Goal: Task Accomplishment & Management: Manage account settings

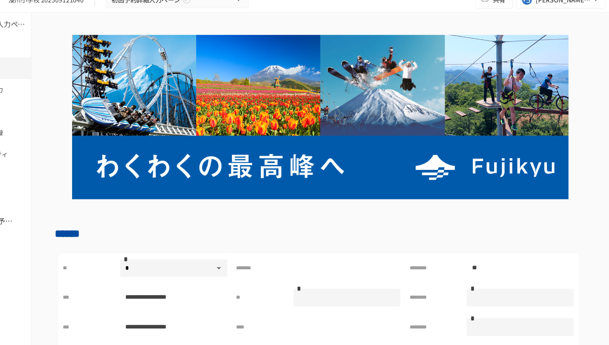
scroll to position [496, 0]
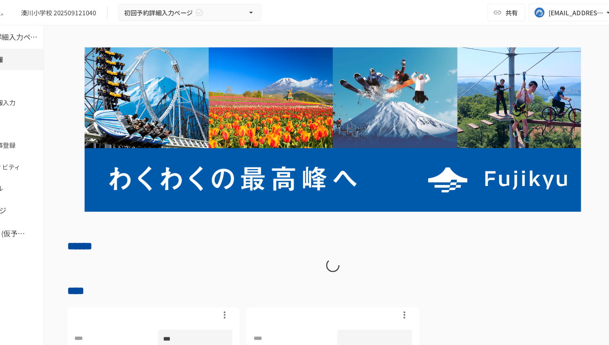
click at [398, 21] on div "湊川小学校 202509121040 初回予約詳細入力ページ 共有 tuyen.nguyen@geniee.co.jp" at bounding box center [304, 11] width 609 height 23
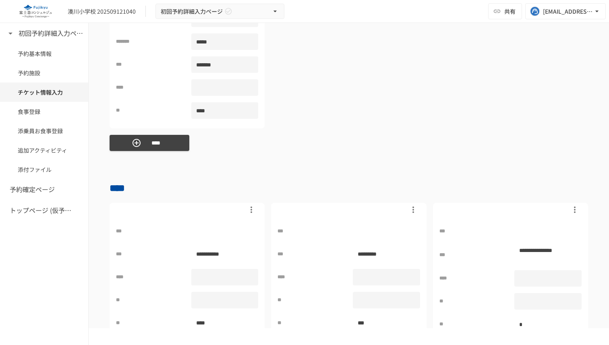
scroll to position [1169, 0]
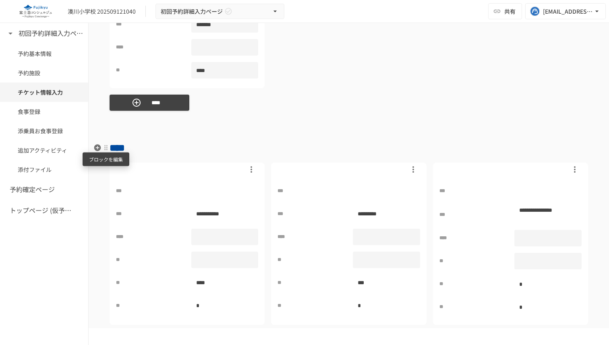
click at [106, 147] on div at bounding box center [106, 148] width 6 height 6
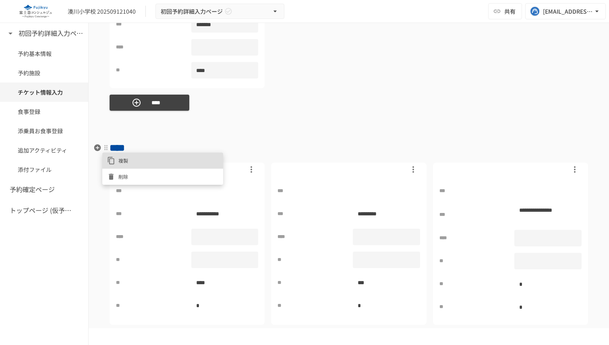
click at [163, 121] on div at bounding box center [304, 172] width 609 height 345
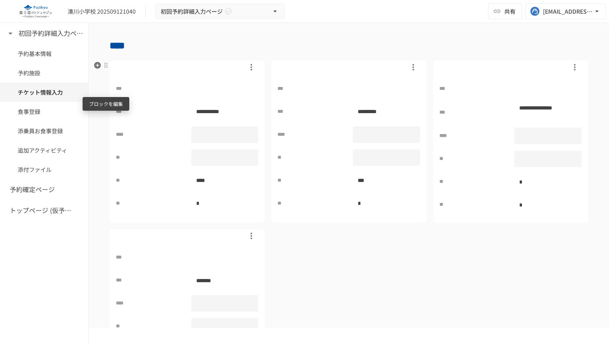
scroll to position [1244, 0]
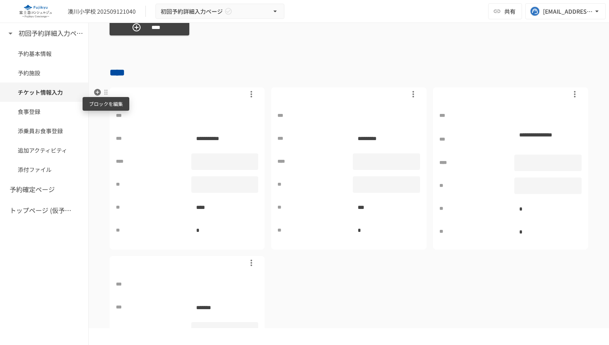
click at [104, 94] on div at bounding box center [106, 92] width 6 height 6
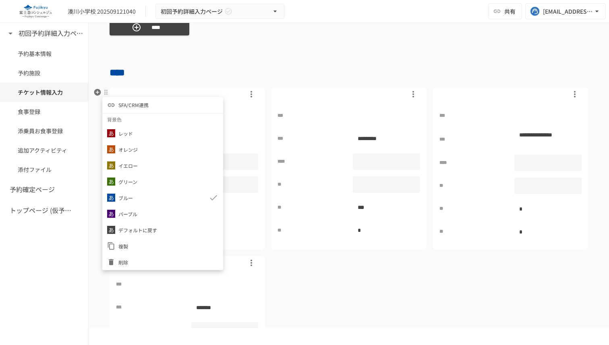
click at [135, 108] on span "SFA/CRM連携" at bounding box center [133, 105] width 30 height 8
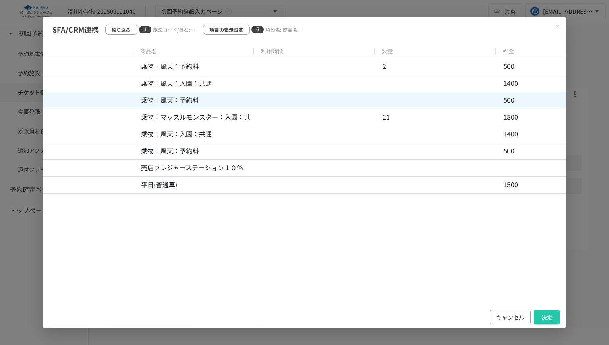
scroll to position [0, 0]
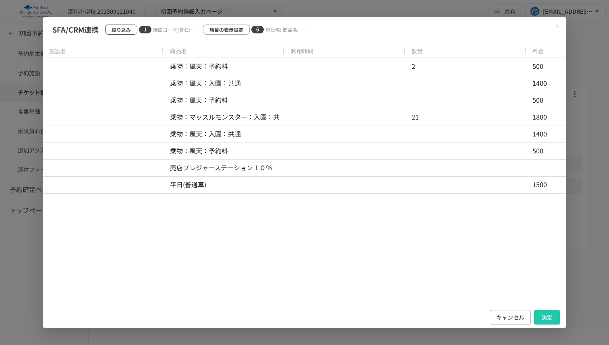
click at [119, 30] on p "絞り込み" at bounding box center [121, 30] width 19 height 8
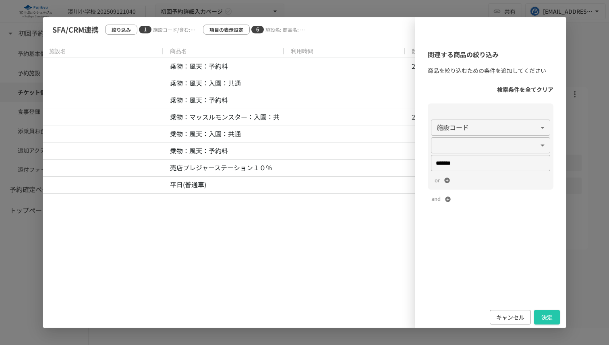
click at [504, 309] on div "キャンセル 決定" at bounding box center [490, 317] width 151 height 21
click at [574, 68] on div "SFA/CRM連携 絞り込み 1 施設コード/含む:SPF,FFD 項目の表示設定 6 施設名: 商品名: 利用時間: 数量: 料金: 小計 施設名 商品名 …" at bounding box center [304, 172] width 609 height 345
click at [509, 321] on button "キャンセル" at bounding box center [510, 317] width 41 height 15
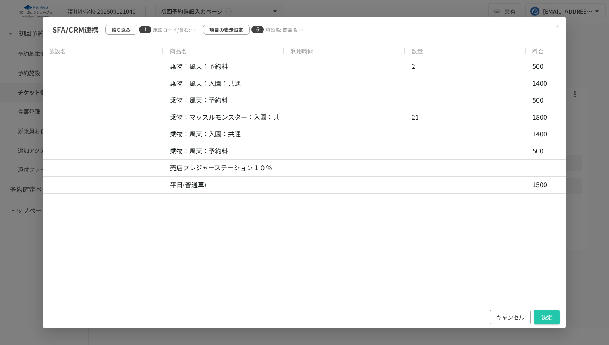
click at [506, 315] on button "キャンセル" at bounding box center [510, 317] width 41 height 15
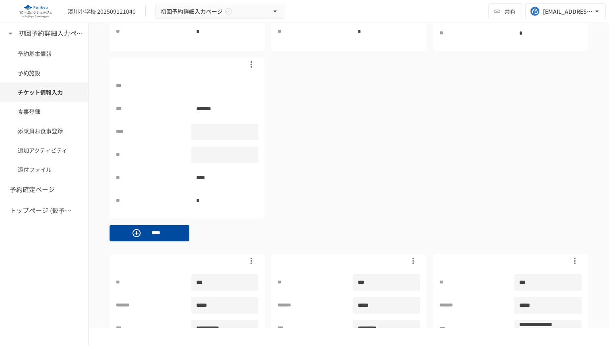
scroll to position [535, 0]
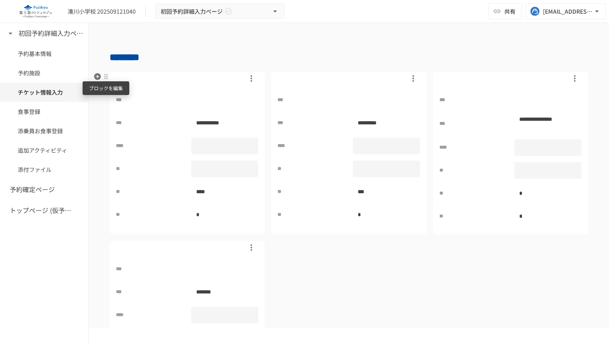
click at [105, 79] on div at bounding box center [106, 76] width 6 height 6
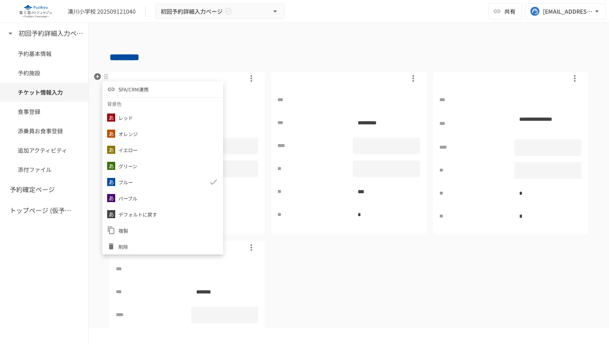
click at [127, 91] on span "SFA/CRM連携" at bounding box center [133, 89] width 30 height 8
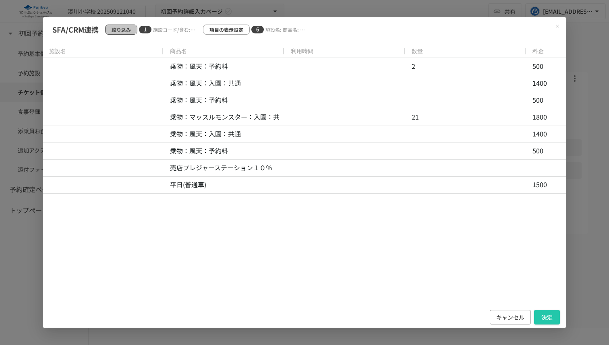
click at [122, 30] on p "絞り込み" at bounding box center [121, 30] width 19 height 8
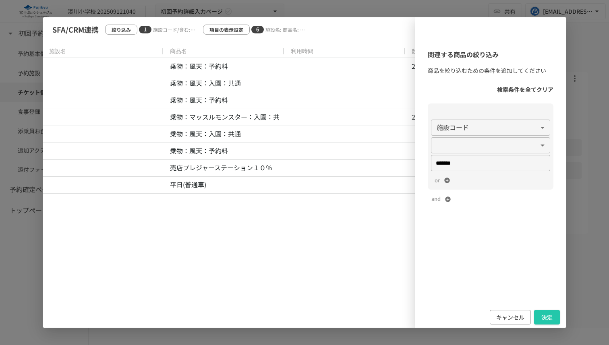
drag, startPoint x: 606, startPoint y: 296, endPoint x: 549, endPoint y: 271, distance: 62.2
click at [549, 271] on div "SFA/CRM連携 絞り込み 1 施設コード/含む:SPF,FFD 項目の表示設定 6 施設名: 商品名: 利用時間: 数量: 料金: 小計 施設名 商品名 …" at bounding box center [304, 172] width 609 height 345
click at [487, 42] on div "関連する商品の絞り込み 商品を絞り込むための条件を追加してください 検索条件を全てクリア 施設コード ****** ​ ​ ** ​ ******* ​ or…" at bounding box center [490, 173] width 151 height 267
click at [508, 319] on button "キャンセル" at bounding box center [510, 317] width 41 height 15
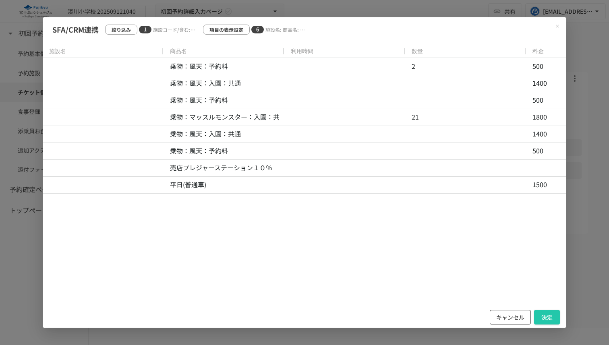
click at [505, 315] on button "キャンセル" at bounding box center [510, 317] width 41 height 15
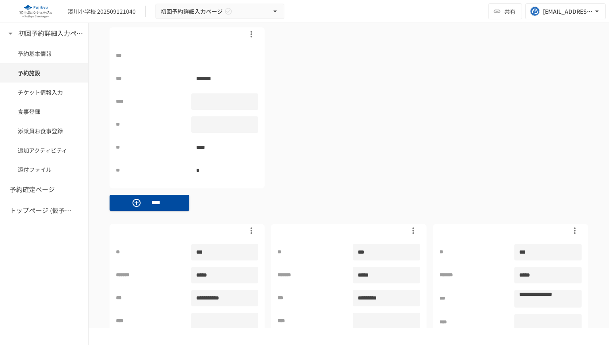
scroll to position [516, 0]
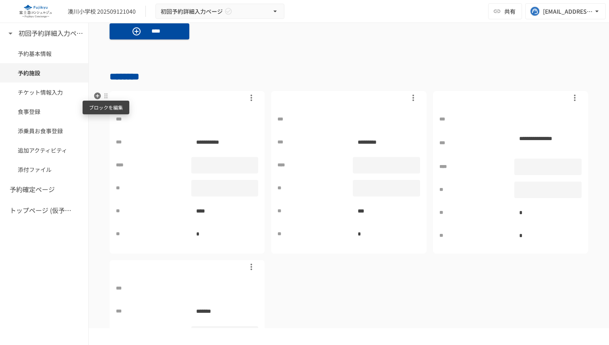
click at [105, 96] on div at bounding box center [106, 96] width 6 height 6
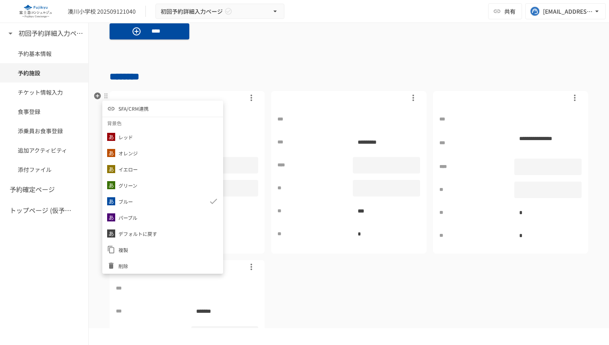
click at [133, 111] on span "SFA/CRM連携" at bounding box center [133, 109] width 30 height 8
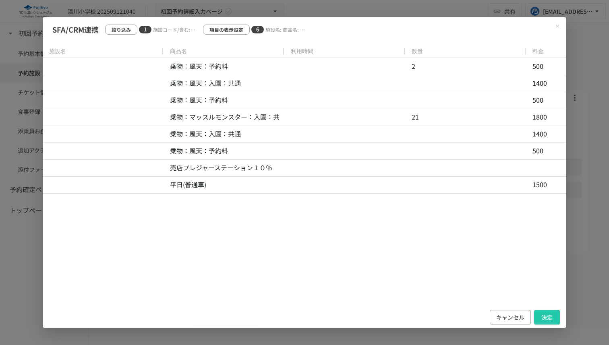
click at [126, 24] on div "SFA/CRM連携 絞り込み 1 施設コード/含む:SPF,FFD 項目の表示設定 6 施設名: 商品名: 利用時間: 数量: 料金: 小計" at bounding box center [304, 30] width 504 height 12
click at [128, 27] on p "絞り込み" at bounding box center [121, 30] width 19 height 8
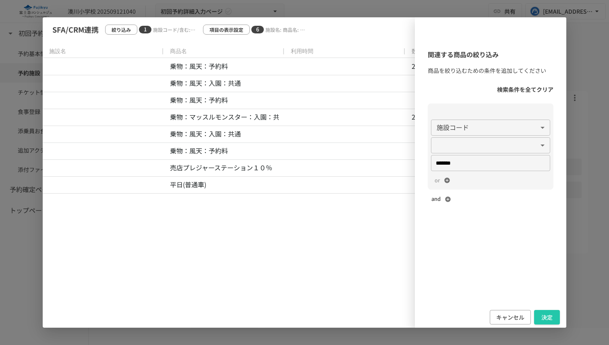
click at [443, 198] on div "button" at bounding box center [452, 199] width 23 height 6
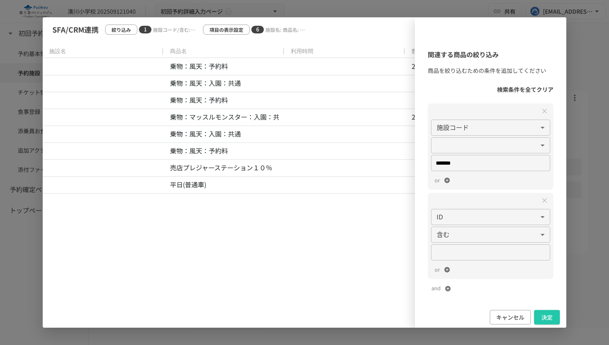
click at [448, 219] on body "**********" at bounding box center [304, 164] width 609 height 328
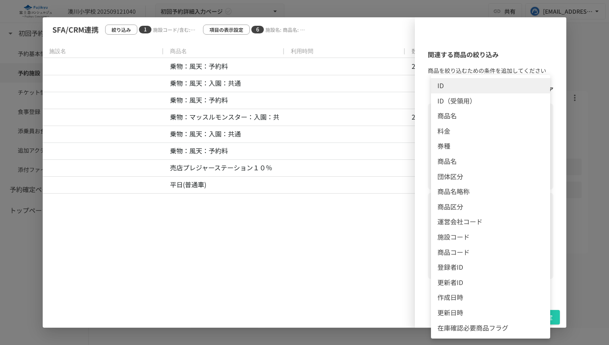
click at [421, 201] on div at bounding box center [304, 172] width 609 height 345
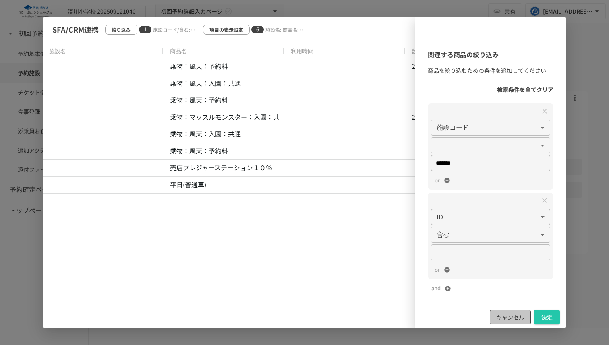
click at [518, 313] on button "キャンセル" at bounding box center [510, 317] width 41 height 15
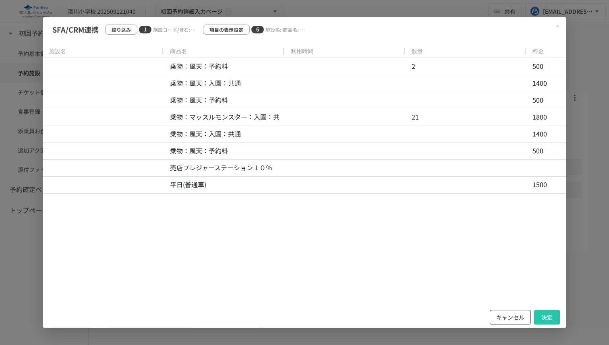
click at [518, 317] on button "キャンセル" at bounding box center [510, 317] width 41 height 15
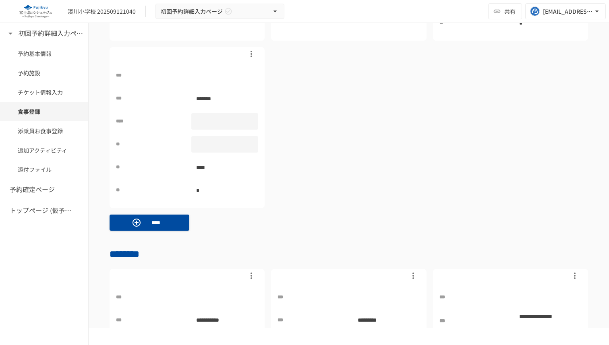
scroll to position [1276, 0]
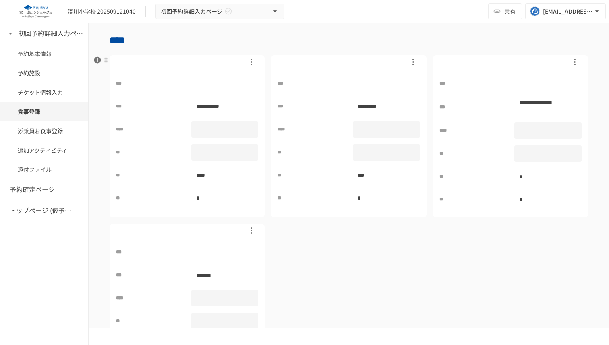
click at [106, 60] on div at bounding box center [106, 60] width 6 height 6
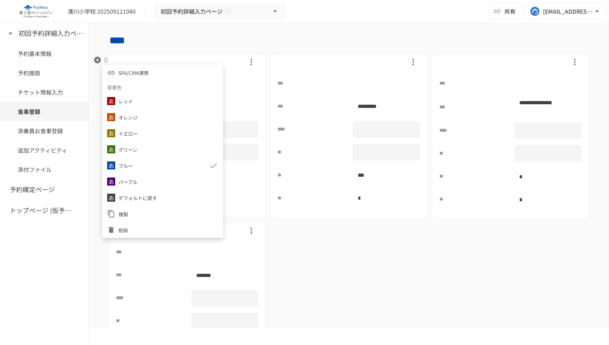
click at [133, 72] on span "SFA/CRM連携" at bounding box center [133, 73] width 30 height 8
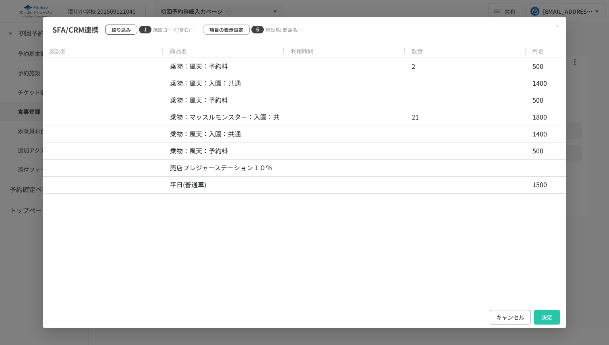
click at [118, 28] on p "絞り込み" at bounding box center [121, 30] width 19 height 8
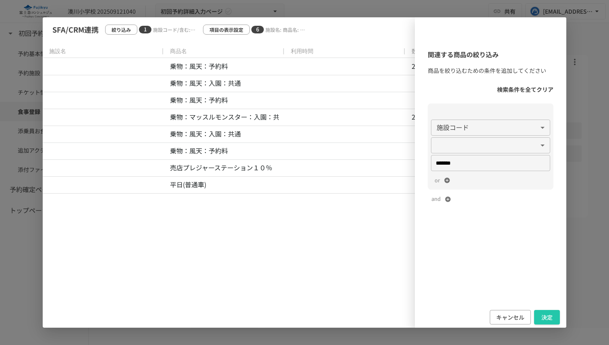
click at [226, 22] on div "関連する商品の絞り込み 商品を絞り込むための条件を追加してください 検索条件を全てクリア 施設コード ****** ​ ​ ** ​ ******* ​ or…" at bounding box center [305, 172] width 524 height 311
click at [503, 319] on button "キャンセル" at bounding box center [510, 317] width 41 height 15
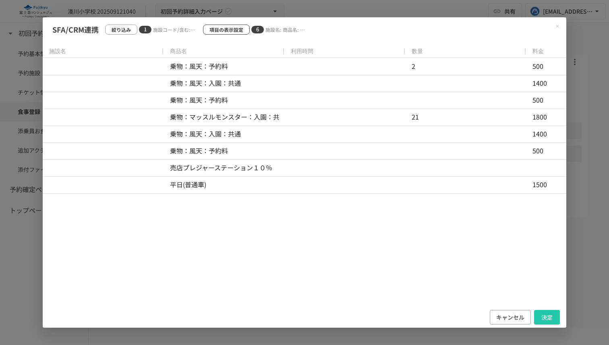
click at [222, 29] on p "項目の表示設定" at bounding box center [226, 30] width 34 height 8
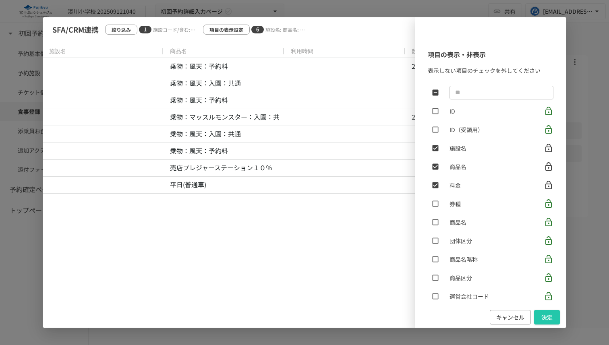
scroll to position [124, 0]
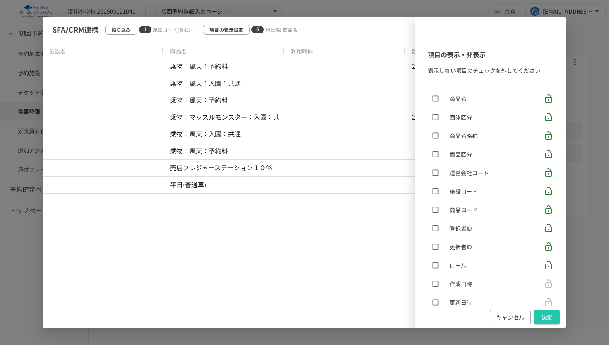
click at [121, 22] on div "項目の表示・非表示 表示しない項目のチェックを外してください ​ ID ID（受領用） 施設名 商品名 料金 券種 商品名 団体区分 商品名略称 商品区分 運…" at bounding box center [305, 172] width 524 height 311
click at [120, 30] on div "項目の表示・非表示 表示しない項目のチェックを外してください ​ ID ID（受領用） 施設名 商品名 料金 券種 商品名 団体区分 商品名略称 商品区分 運…" at bounding box center [305, 172] width 524 height 311
click at [129, 30] on div "項目の表示・非表示 表示しない項目のチェックを外してください ​ ID ID（受領用） 施設名 商品名 料金 券種 商品名 団体区分 商品名略称 商品区分 運…" at bounding box center [305, 172] width 524 height 311
click at [126, 29] on div "項目の表示・非表示 表示しない項目のチェックを外してください ​ ID ID（受領用） 施設名 商品名 料金 券種 商品名 団体区分 商品名略称 商品区分 運…" at bounding box center [305, 172] width 524 height 311
click at [516, 320] on button "キャンセル" at bounding box center [510, 317] width 41 height 15
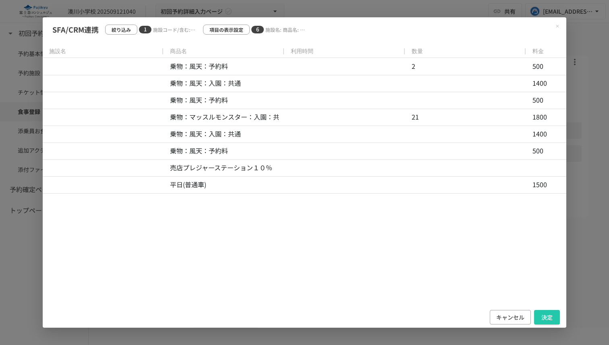
click at [128, 35] on div "SFA/CRM連携 絞り込み 1 施設コード/含む:SPF,FFD 項目の表示設定 6 施設名: 商品名: 利用時間: 数量: 料金: 小計" at bounding box center [304, 30] width 504 height 12
click at [125, 32] on p "絞り込み" at bounding box center [121, 30] width 19 height 8
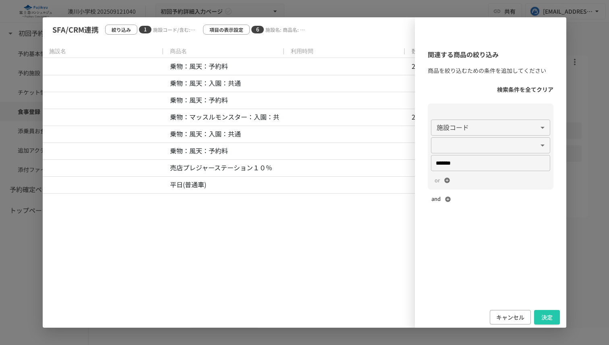
click at [443, 197] on div "button" at bounding box center [452, 199] width 23 height 6
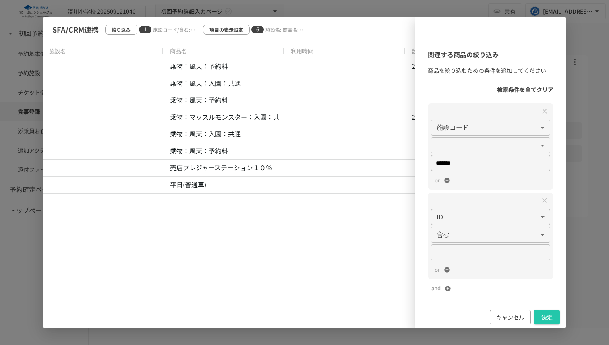
click at [454, 217] on body "**********" at bounding box center [304, 164] width 609 height 328
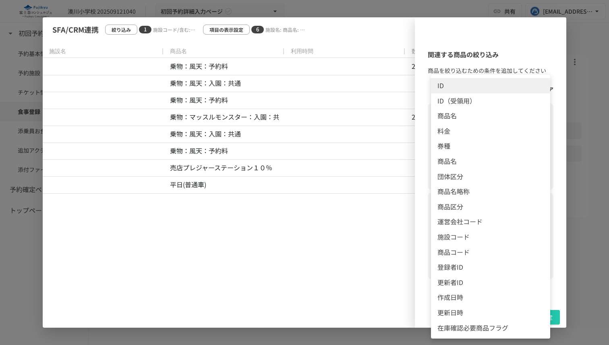
click at [469, 206] on span "商品区分" at bounding box center [490, 207] width 106 height 10
type input "*******"
type input "**"
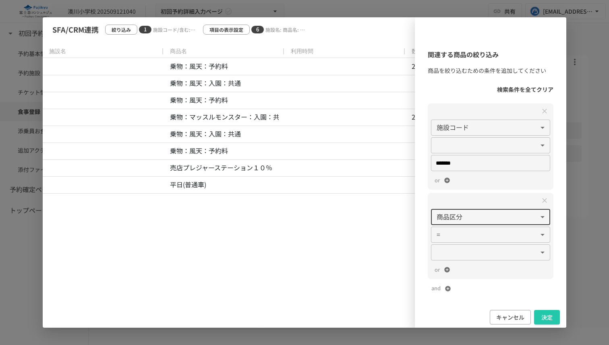
click at [477, 254] on body "**********" at bounding box center [304, 164] width 609 height 328
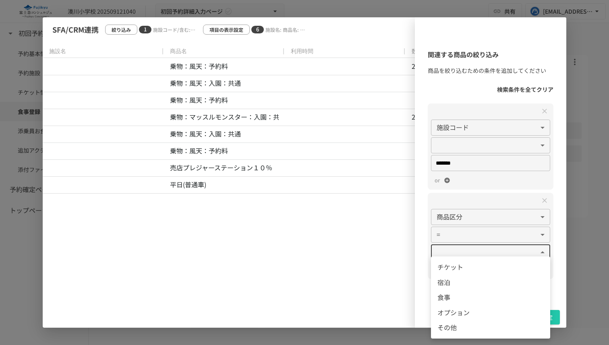
click at [466, 298] on span "食事" at bounding box center [490, 297] width 106 height 10
type input "*"
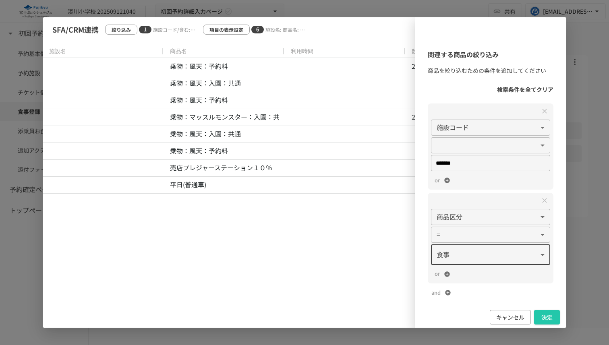
click at [552, 316] on button "決定" at bounding box center [547, 317] width 26 height 15
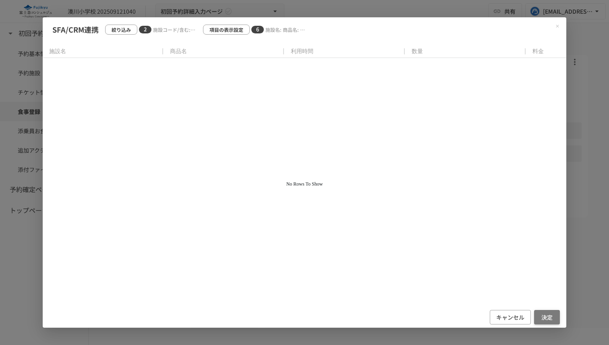
click at [551, 316] on button "決定" at bounding box center [547, 317] width 26 height 15
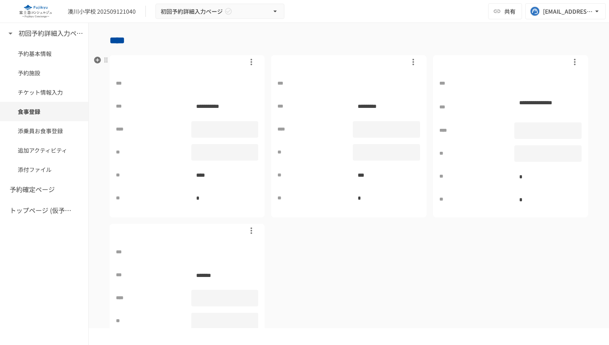
scroll to position [1257, 0]
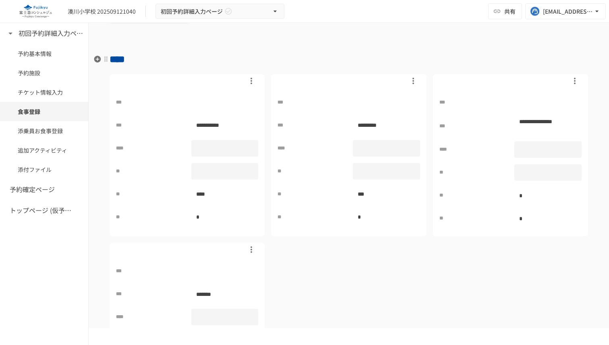
click at [370, 58] on h2 "****" at bounding box center [349, 59] width 479 height 16
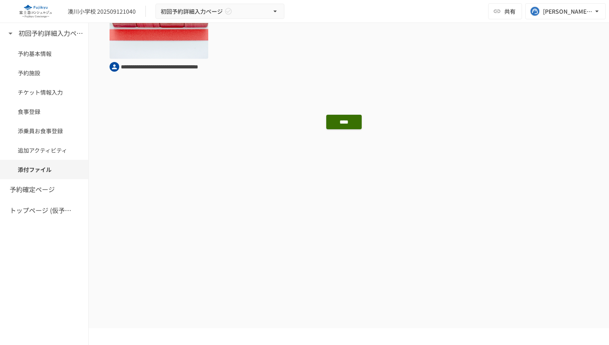
scroll to position [2557, 0]
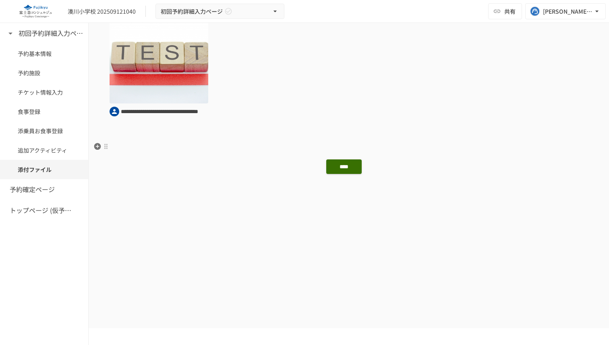
click at [96, 135] on icon "button" at bounding box center [97, 132] width 7 height 7
click at [97, 131] on icon "button" at bounding box center [97, 133] width 8 height 8
click at [100, 133] on icon "button" at bounding box center [97, 132] width 7 height 7
click at [97, 132] on icon "button" at bounding box center [97, 133] width 8 height 8
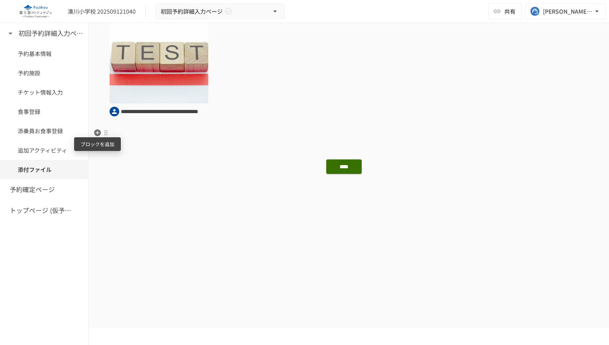
click at [97, 132] on icon "button" at bounding box center [97, 133] width 8 height 8
click at [128, 132] on p at bounding box center [349, 133] width 479 height 10
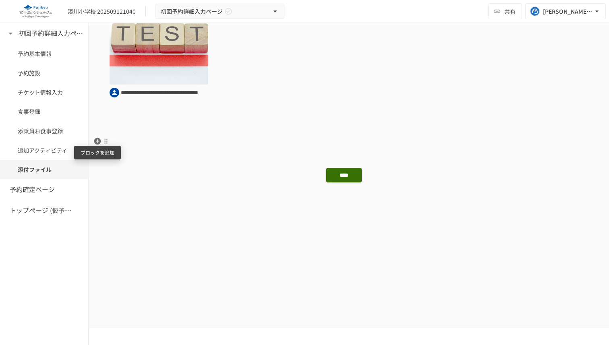
click at [97, 142] on icon "button" at bounding box center [97, 141] width 8 height 8
click at [141, 142] on p at bounding box center [349, 141] width 479 height 10
click at [115, 125] on p at bounding box center [349, 127] width 479 height 10
click at [98, 128] on icon "button" at bounding box center [97, 127] width 7 height 7
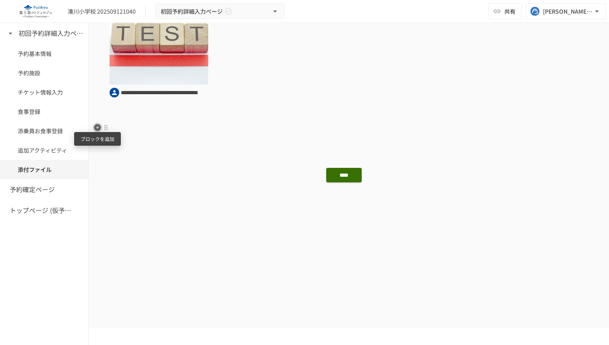
click at [98, 128] on icon "button" at bounding box center [97, 127] width 7 height 7
click at [97, 116] on icon "button" at bounding box center [97, 113] width 7 height 7
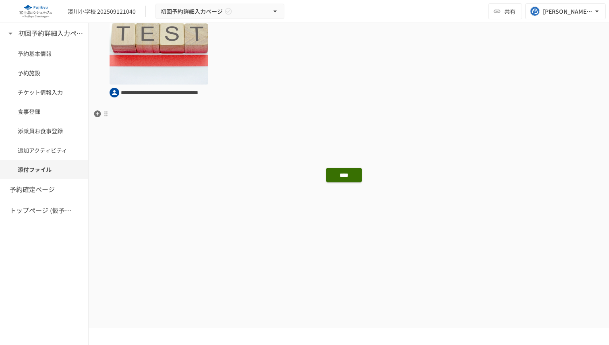
click at [156, 117] on p at bounding box center [349, 114] width 479 height 10
click at [104, 114] on div at bounding box center [106, 114] width 6 height 6
click at [130, 142] on span "削除" at bounding box center [168, 143] width 100 height 8
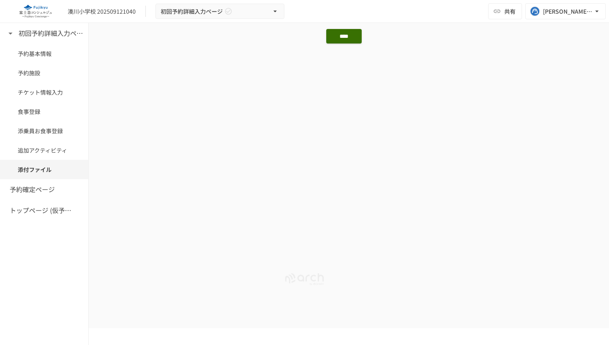
scroll to position [2413, 0]
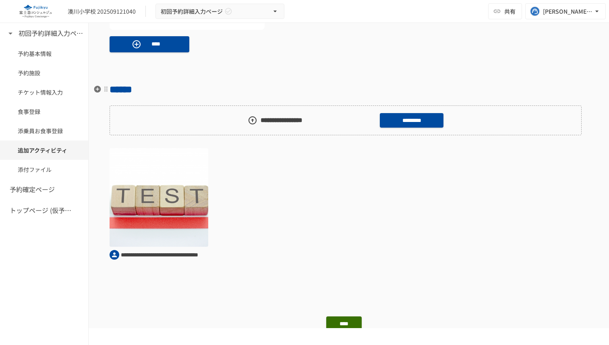
click at [133, 65] on p at bounding box center [349, 67] width 479 height 10
click at [97, 66] on icon "button" at bounding box center [97, 67] width 8 height 8
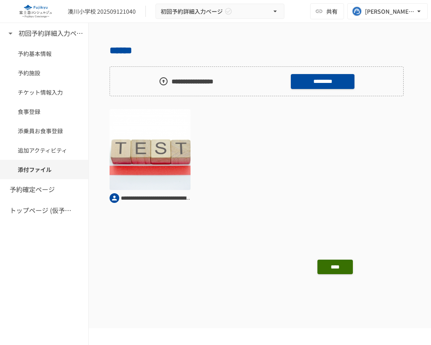
scroll to position [2404, 0]
click at [99, 218] on icon "button" at bounding box center [97, 219] width 7 height 7
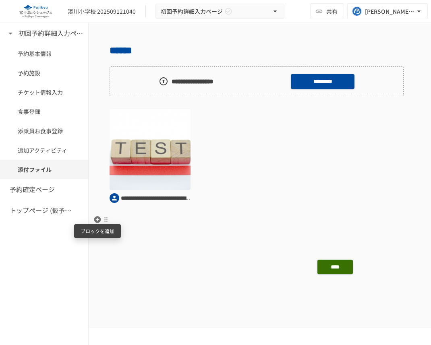
click at [99, 218] on icon "button" at bounding box center [97, 219] width 7 height 7
click at [271, 171] on div "**********" at bounding box center [244, 151] width 320 height 104
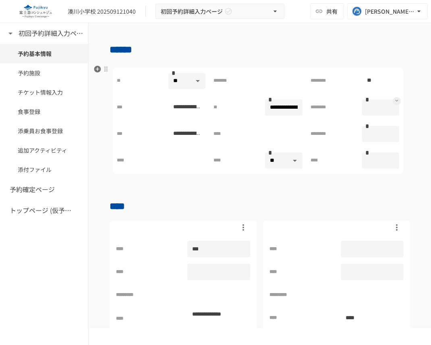
scroll to position [104, 0]
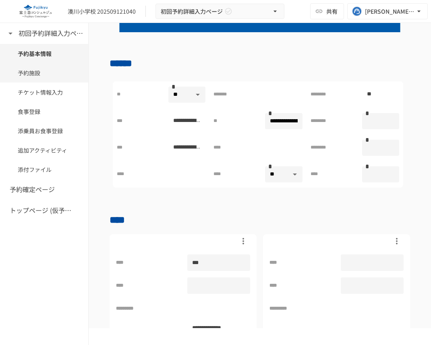
click at [35, 70] on span "予約施設" at bounding box center [44, 72] width 53 height 9
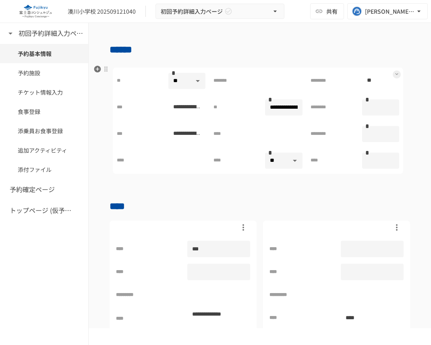
scroll to position [117, 0]
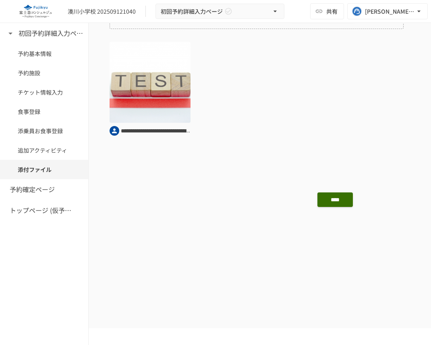
scroll to position [2432, 0]
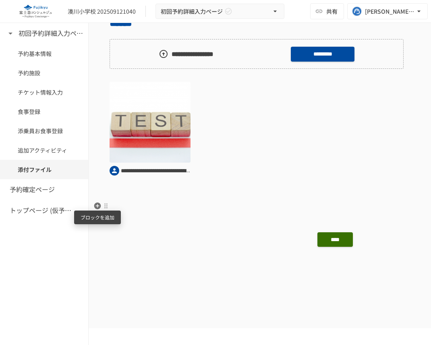
click at [96, 202] on icon "button" at bounding box center [97, 206] width 8 height 8
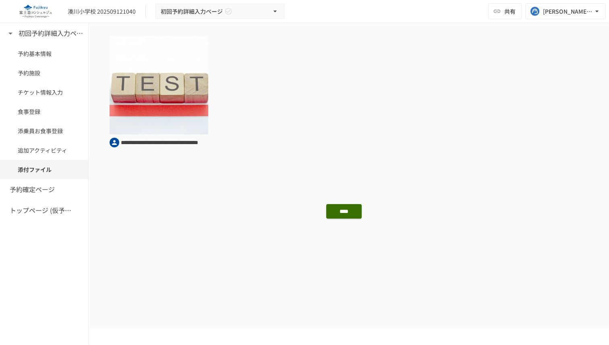
scroll to position [2566, 0]
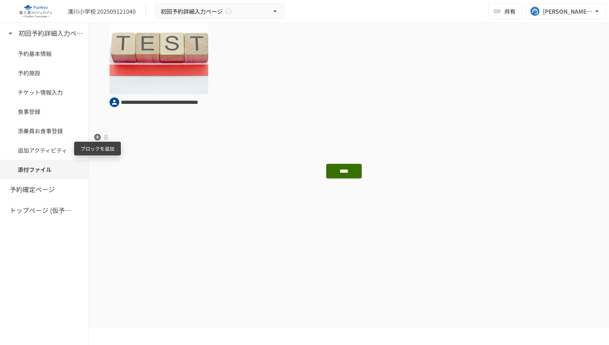
click at [98, 135] on icon "button" at bounding box center [97, 137] width 7 height 7
click at [96, 137] on icon "button" at bounding box center [97, 137] width 7 height 7
click at [106, 137] on div at bounding box center [106, 137] width 6 height 6
click at [147, 131] on div at bounding box center [304, 172] width 609 height 345
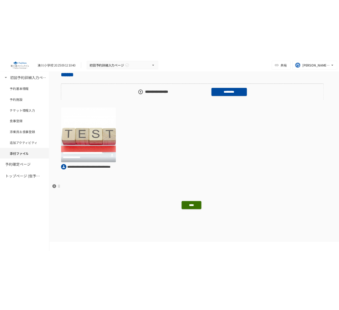
scroll to position [2416, 0]
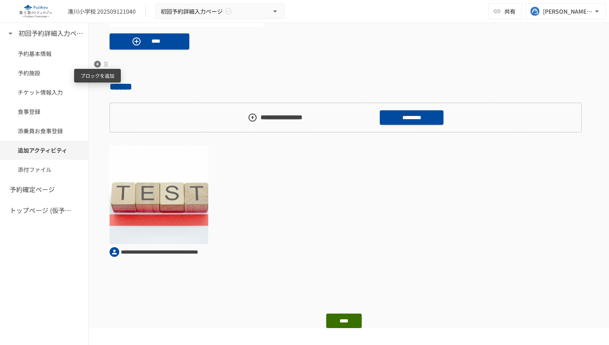
click at [99, 64] on icon "button" at bounding box center [97, 64] width 8 height 8
click at [170, 64] on p at bounding box center [349, 64] width 479 height 10
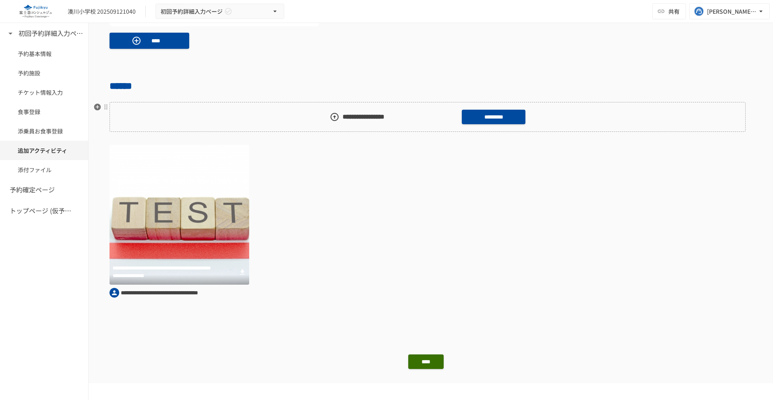
scroll to position [2455, 0]
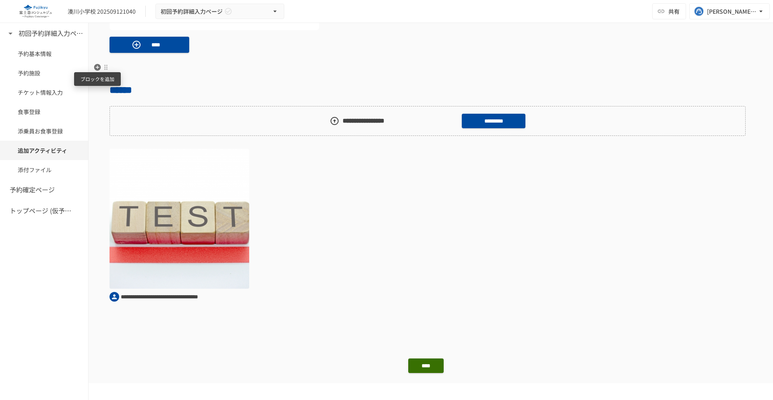
click at [95, 67] on icon "button" at bounding box center [97, 67] width 7 height 7
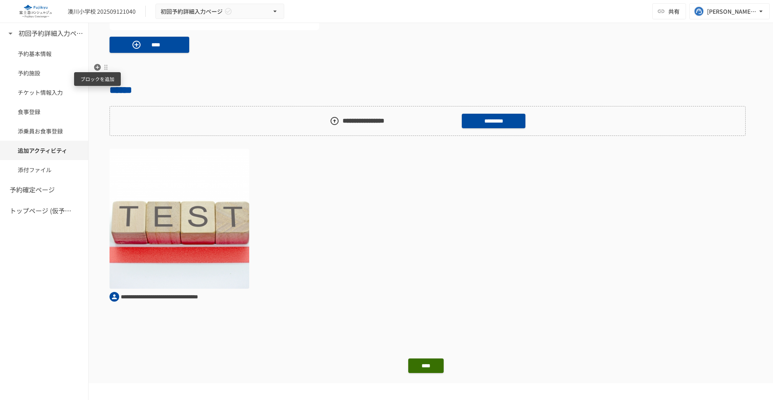
click at [95, 67] on icon "button" at bounding box center [97, 67] width 7 height 7
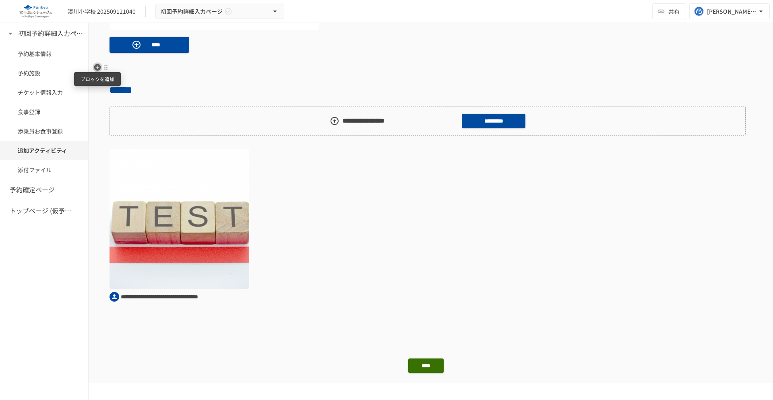
click at [95, 67] on icon "button" at bounding box center [97, 67] width 7 height 7
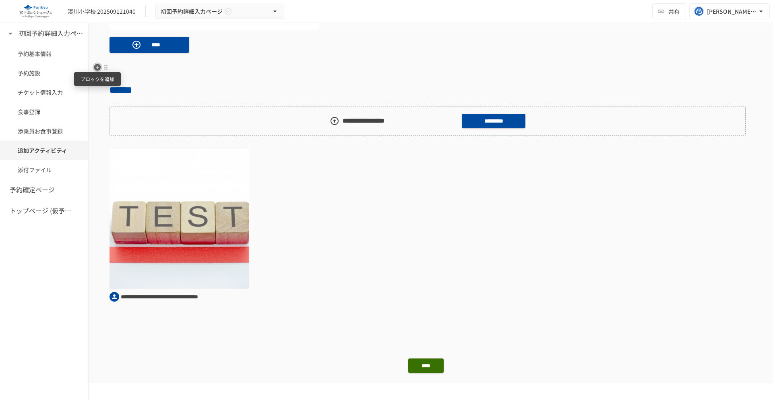
click at [95, 67] on icon "button" at bounding box center [97, 67] width 7 height 7
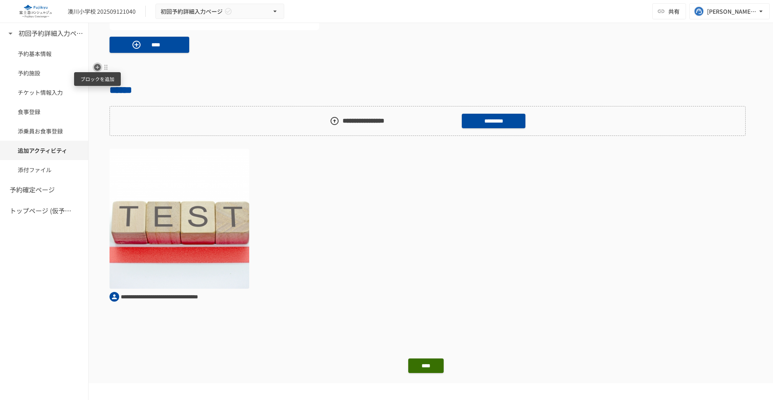
click at [95, 67] on icon "button" at bounding box center [97, 67] width 7 height 7
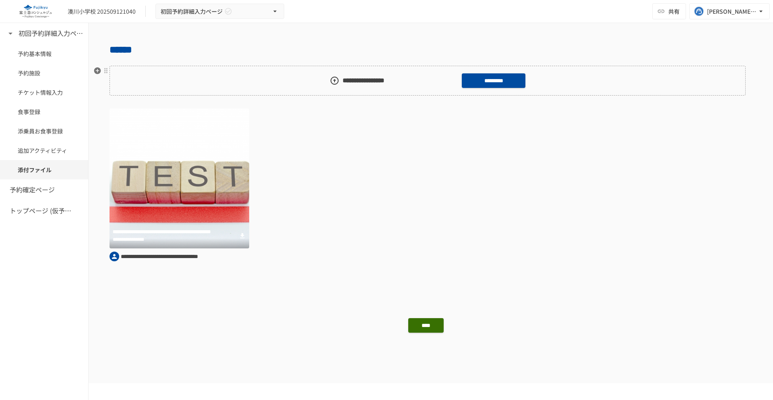
scroll to position [2495, 0]
click at [116, 289] on p at bounding box center [431, 291] width 643 height 10
click at [99, 292] on icon "button" at bounding box center [97, 291] width 7 height 7
click at [97, 289] on icon "button" at bounding box center [97, 291] width 7 height 7
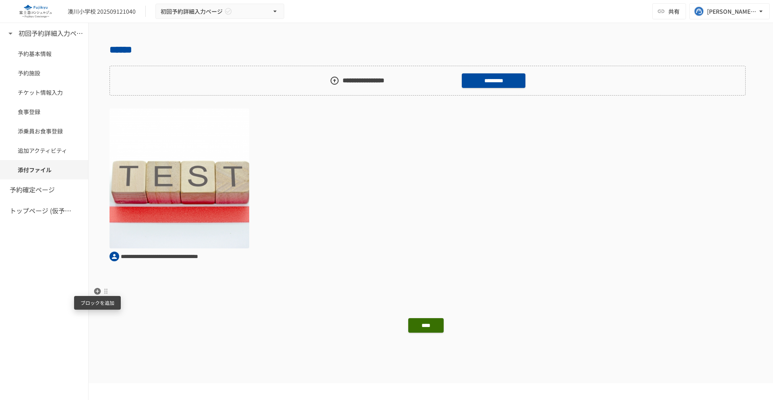
click at [97, 289] on icon "button" at bounding box center [97, 291] width 7 height 7
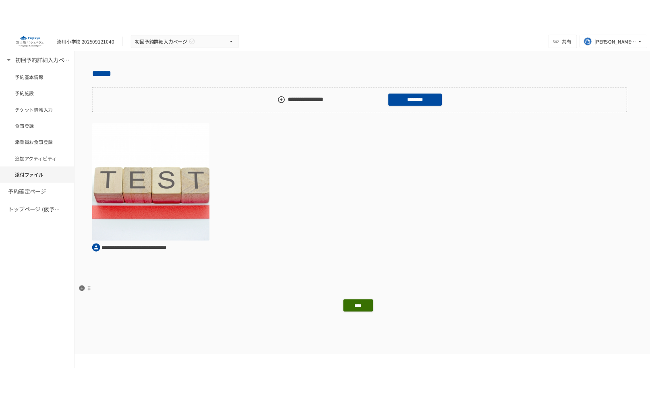
scroll to position [2598, 0]
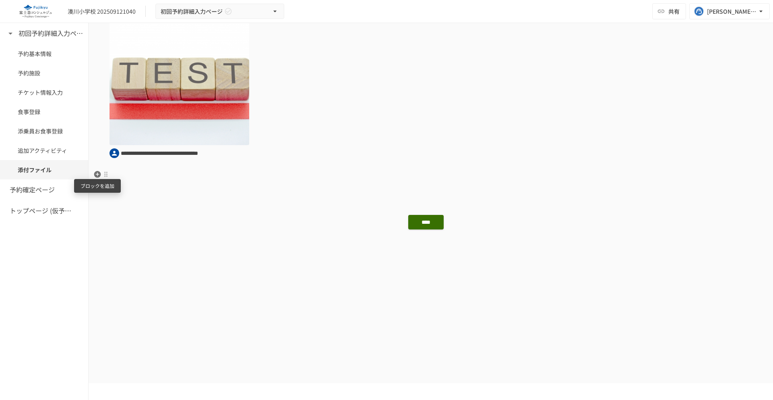
click at [99, 176] on icon "button" at bounding box center [97, 174] width 7 height 7
click at [456, 169] on p at bounding box center [431, 174] width 643 height 10
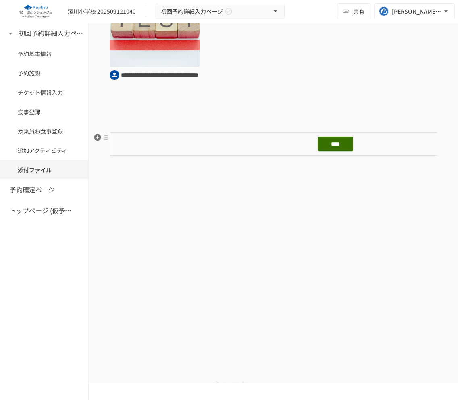
scroll to position [2591, 0]
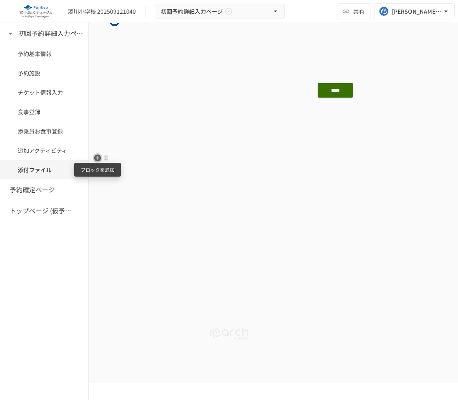
click at [99, 158] on icon "button" at bounding box center [97, 157] width 7 height 7
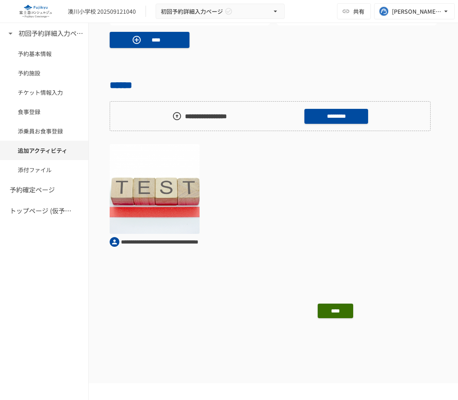
scroll to position [2371, 0]
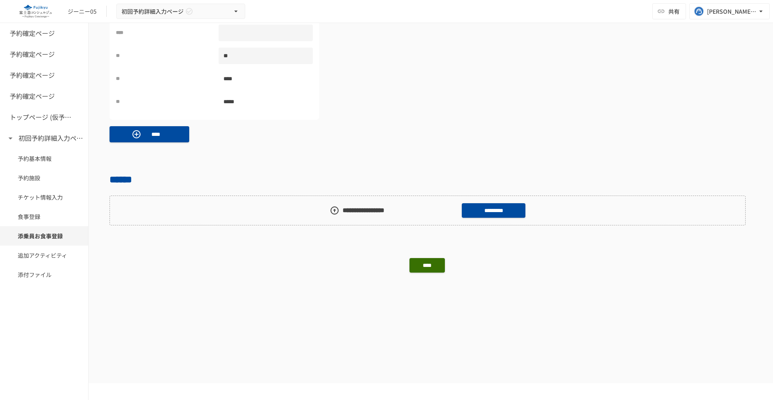
scroll to position [2123, 0]
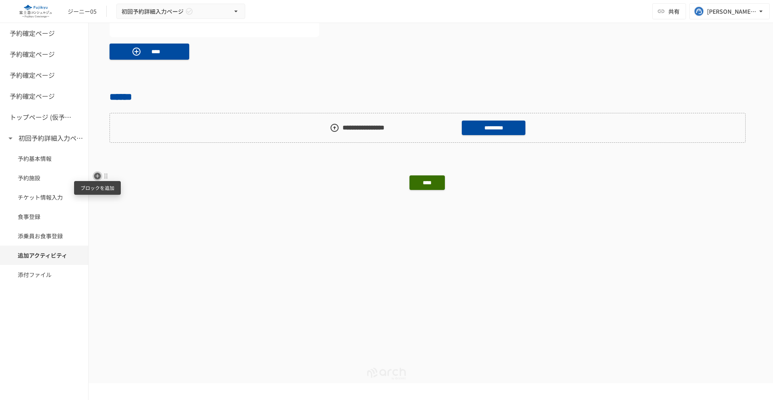
click at [98, 175] on icon "button" at bounding box center [97, 175] width 7 height 7
click at [99, 162] on icon "button" at bounding box center [97, 162] width 7 height 7
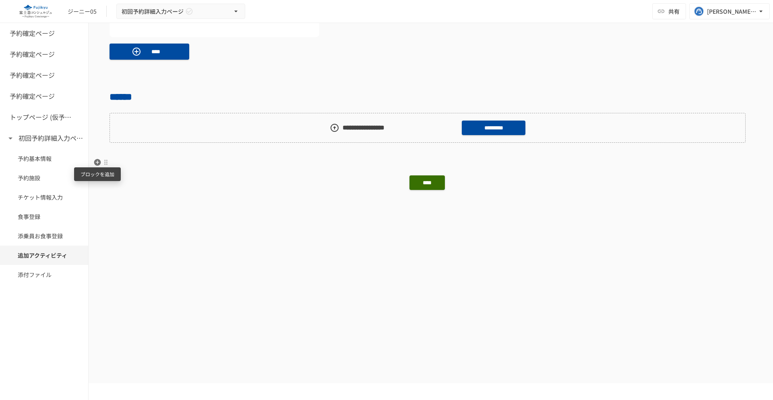
click at [99, 162] on icon "button" at bounding box center [97, 162] width 7 height 7
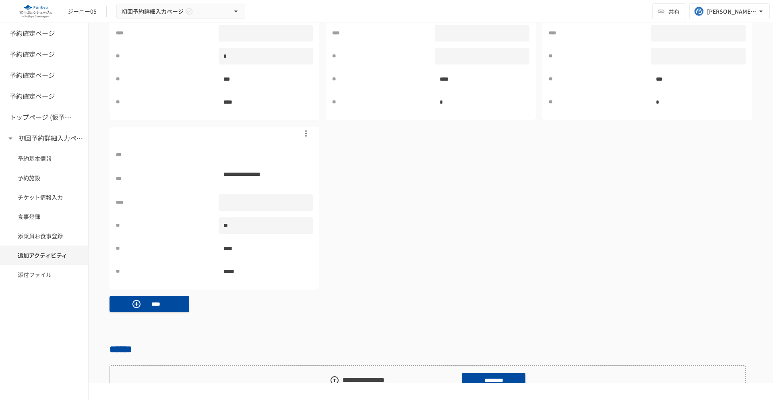
scroll to position [1907, 0]
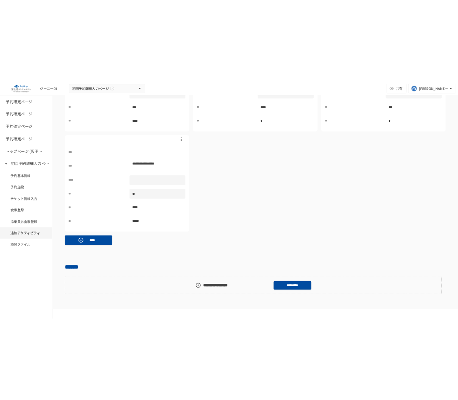
scroll to position [1996, 0]
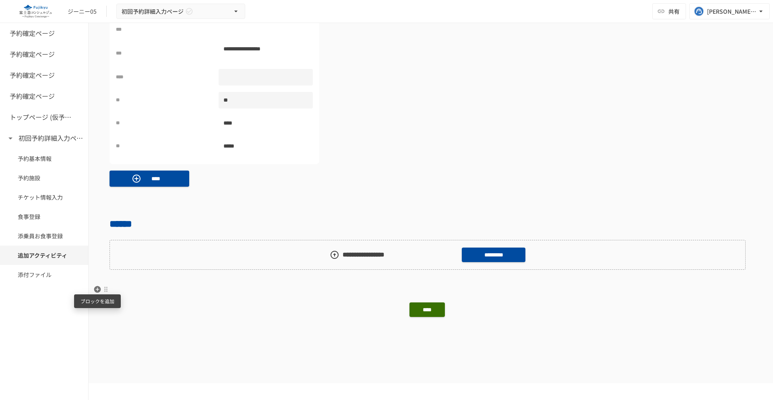
click at [97, 289] on icon "button" at bounding box center [97, 289] width 8 height 8
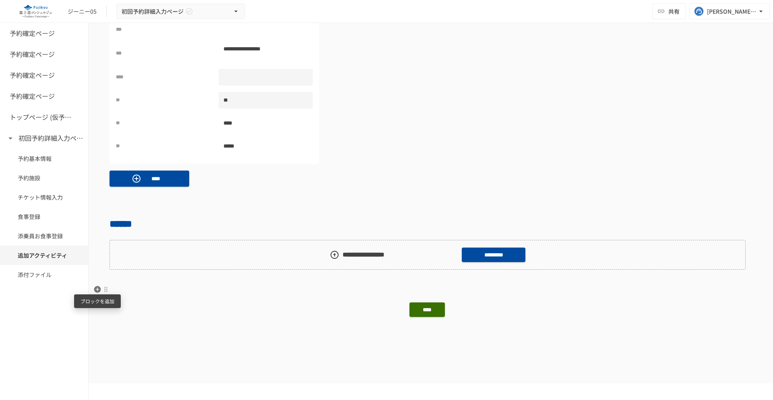
click at [97, 289] on icon "button" at bounding box center [97, 289] width 8 height 8
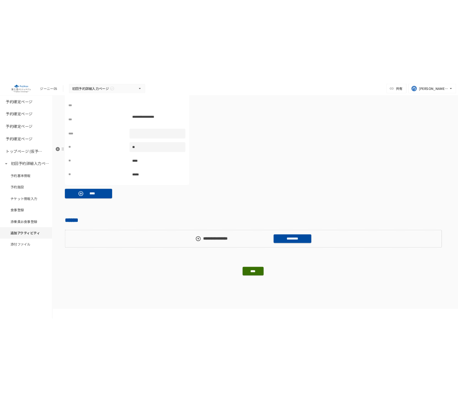
scroll to position [1909, 0]
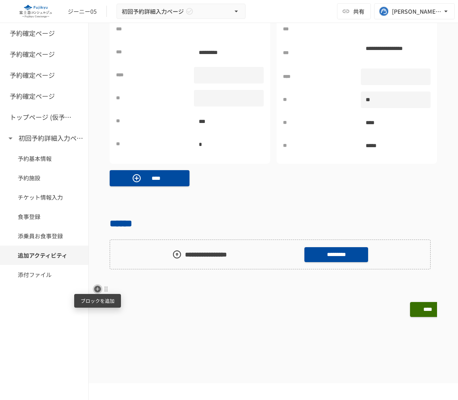
click at [99, 287] on icon "button" at bounding box center [97, 288] width 7 height 7
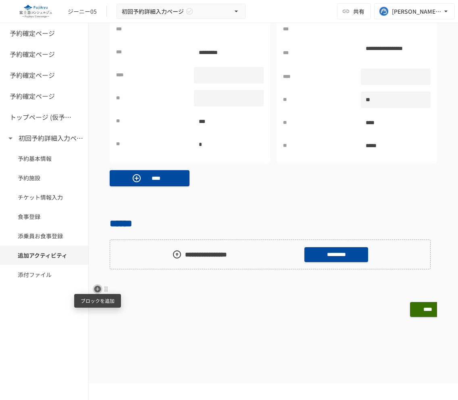
click at [99, 287] on icon "button" at bounding box center [97, 288] width 7 height 7
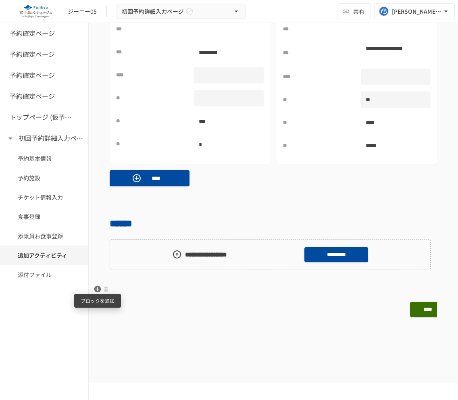
click at [99, 287] on icon "button" at bounding box center [97, 288] width 7 height 7
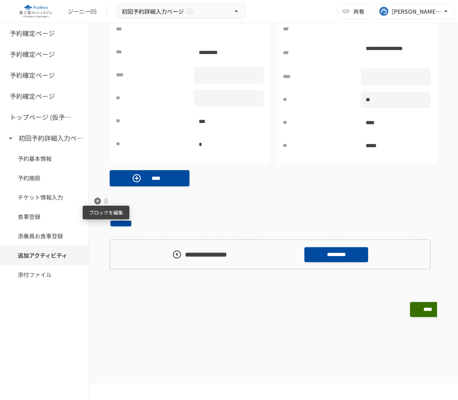
click at [99, 201] on icon "button" at bounding box center [97, 200] width 7 height 7
click at [97, 200] on icon "button" at bounding box center [97, 201] width 8 height 8
click at [237, 190] on div "**********" at bounding box center [273, 12] width 327 height 359
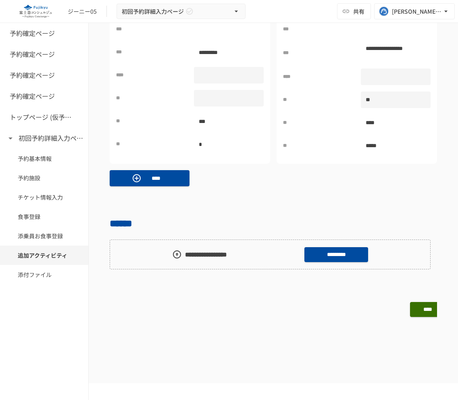
click at [213, 185] on div "**********" at bounding box center [273, 12] width 327 height 359
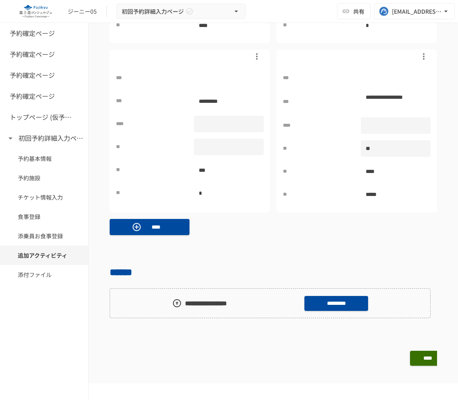
scroll to position [2056, 0]
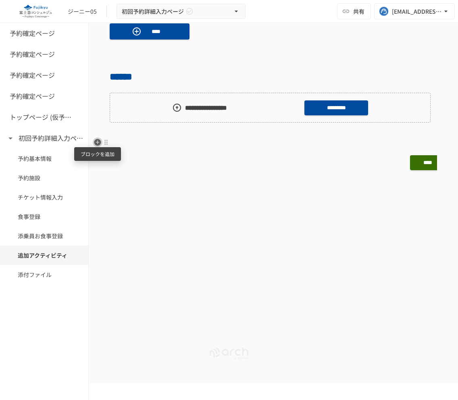
click at [97, 143] on icon "button" at bounding box center [97, 142] width 8 height 8
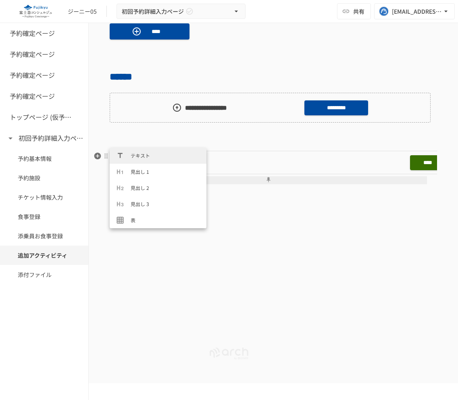
click at [276, 176] on button at bounding box center [268, 180] width 317 height 8
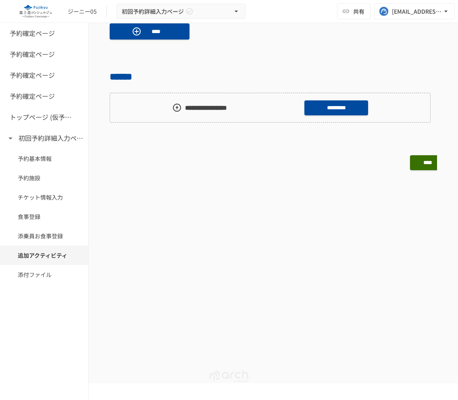
click at [260, 333] on div at bounding box center [229, 377] width 458 height 95
click at [305, 10] on div "ジーニー05 初回予約詳細入力ページ 共有 [EMAIL_ADDRESS][DOMAIN_NAME]" at bounding box center [229, 11] width 458 height 23
click at [435, 157] on div at bounding box center [434, 162] width 3 height 23
click at [427, 166] on div "****" at bounding box center [121, 162] width 635 height 18
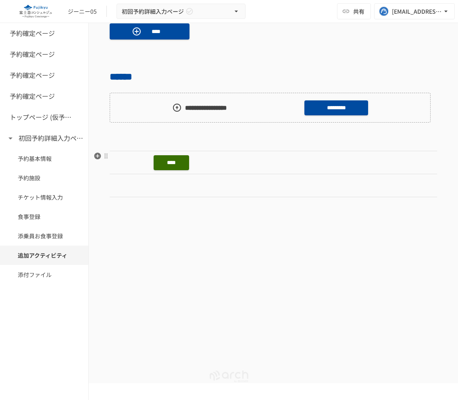
scroll to position [0, 316]
drag, startPoint x: 435, startPoint y: 164, endPoint x: 182, endPoint y: 162, distance: 253.0
click at [182, 162] on div "****" at bounding box center [273, 180] width 327 height 58
drag, startPoint x: 436, startPoint y: 169, endPoint x: 283, endPoint y: 168, distance: 153.1
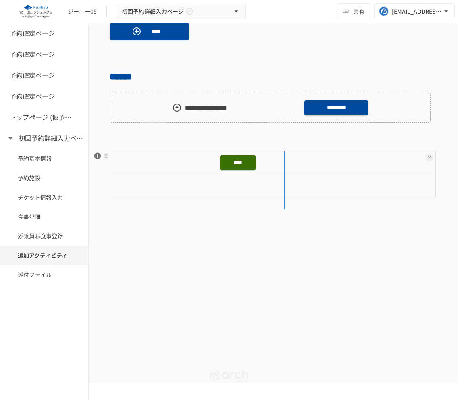
click at [283, 168] on div "****" at bounding box center [273, 180] width 327 height 58
drag, startPoint x: 427, startPoint y: 162, endPoint x: 378, endPoint y: 162, distance: 48.7
click at [378, 162] on div "****" at bounding box center [273, 180] width 327 height 58
drag, startPoint x: 428, startPoint y: 165, endPoint x: 336, endPoint y: 165, distance: 91.4
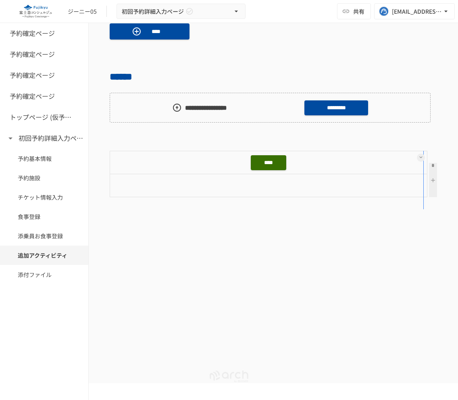
click at [337, 165] on div "****" at bounding box center [273, 180] width 327 height 58
